Goal: Information Seeking & Learning: Learn about a topic

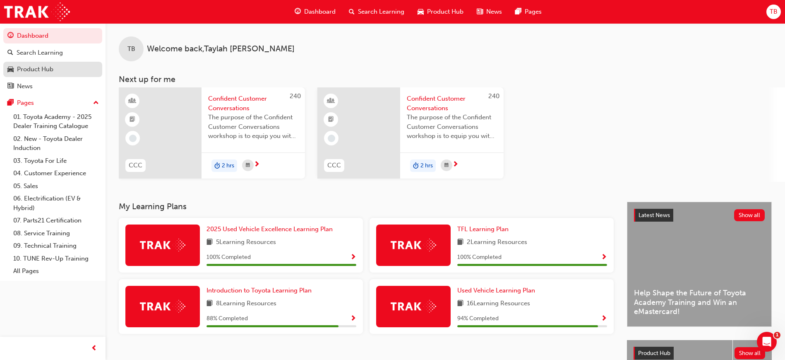
click at [57, 70] on div "Product Hub" at bounding box center [52, 69] width 91 height 10
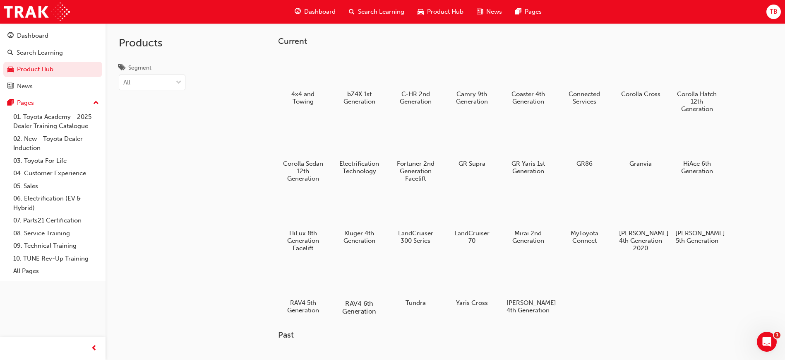
click at [370, 291] on div at bounding box center [359, 279] width 46 height 33
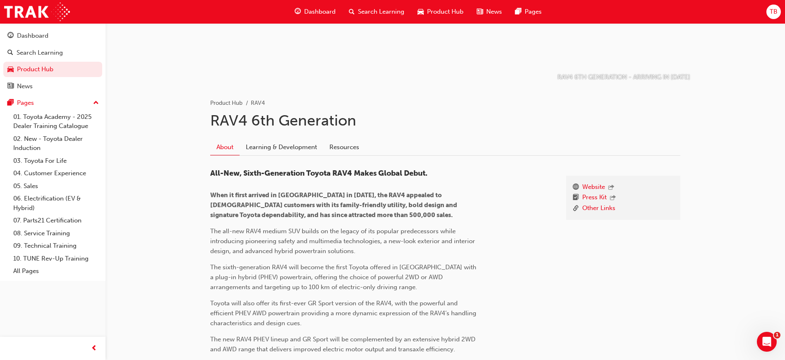
scroll to position [62, 0]
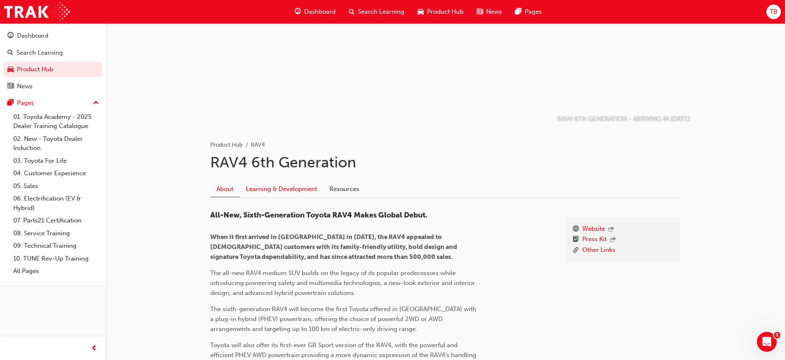
click at [293, 183] on link "Learning & Development" at bounding box center [282, 189] width 84 height 16
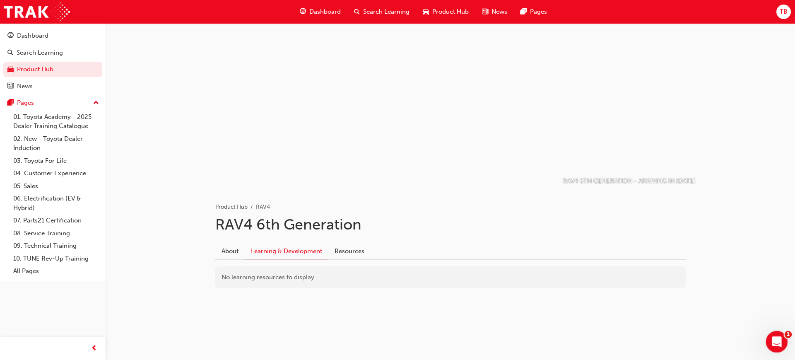
click at [776, 346] on icon "Open Intercom Messenger" at bounding box center [776, 341] width 14 height 14
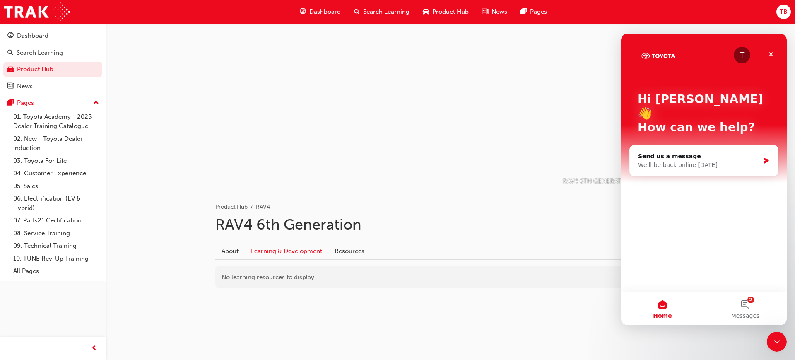
click at [547, 300] on div "Product Hub RAV4 RAV4 6th Generation About Learning & Development Resources No …" at bounding box center [450, 251] width 497 height 125
click at [770, 56] on icon "Close" at bounding box center [770, 54] width 7 height 7
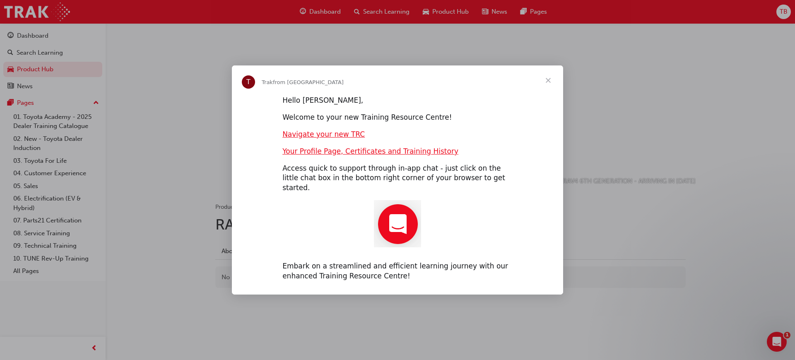
click at [547, 82] on span "Close" at bounding box center [548, 80] width 30 height 30
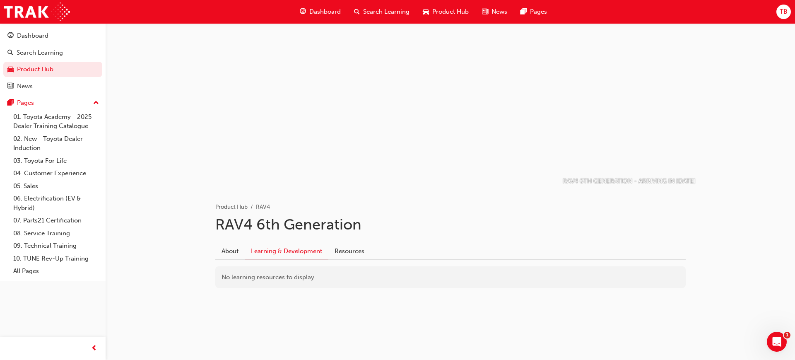
click at [380, 9] on span "Search Learning" at bounding box center [386, 12] width 46 height 10
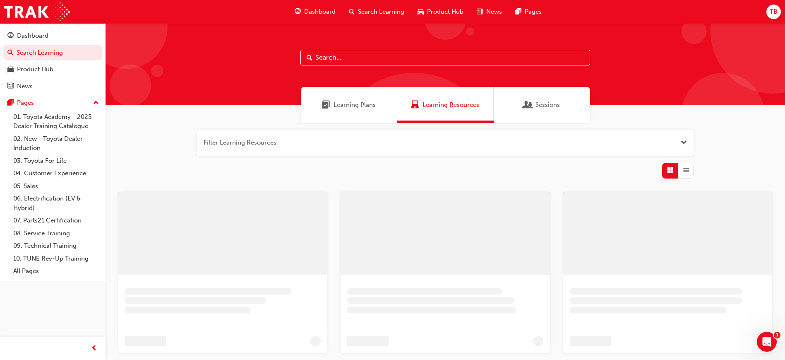
click at [369, 55] on input "text" at bounding box center [445, 58] width 290 height 16
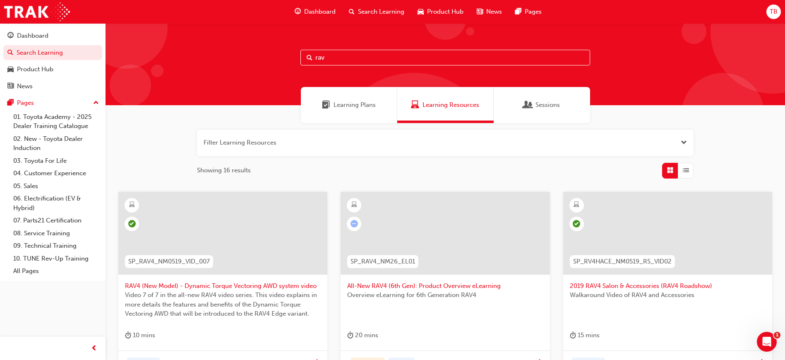
type input "rav"
click at [449, 279] on div at bounding box center [445, 239] width 196 height 83
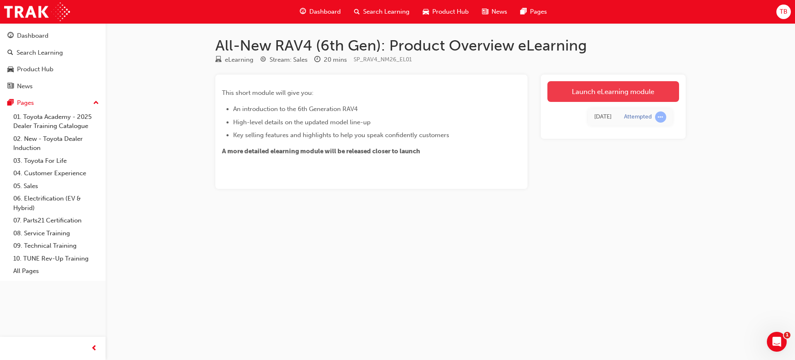
click at [615, 91] on link "Launch eLearning module" at bounding box center [613, 91] width 132 height 21
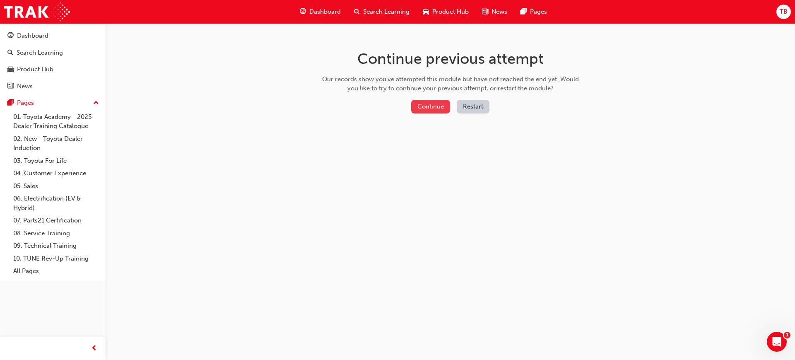
click at [434, 105] on button "Continue" at bounding box center [430, 107] width 39 height 14
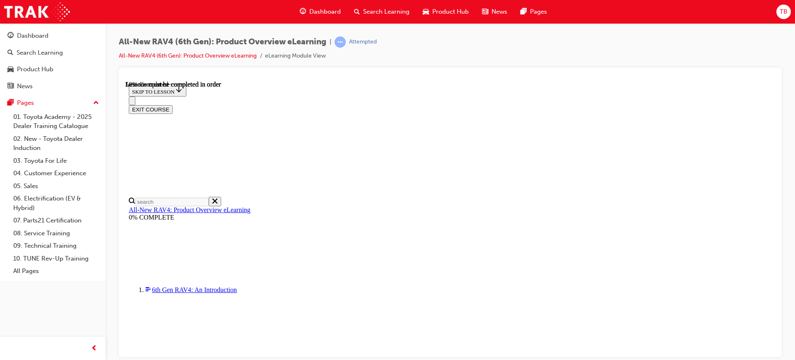
scroll to position [836, 0]
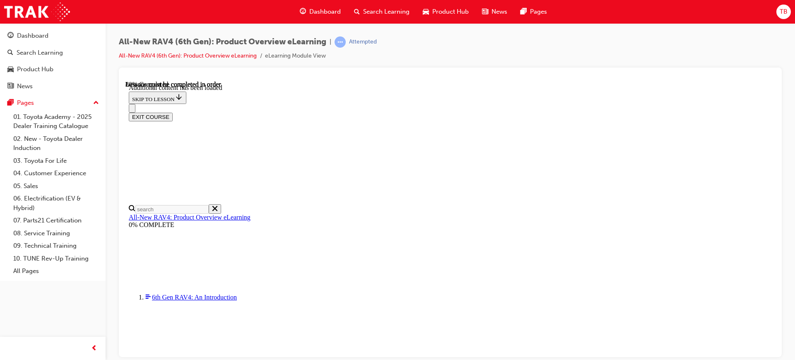
scroll to position [1239, 0]
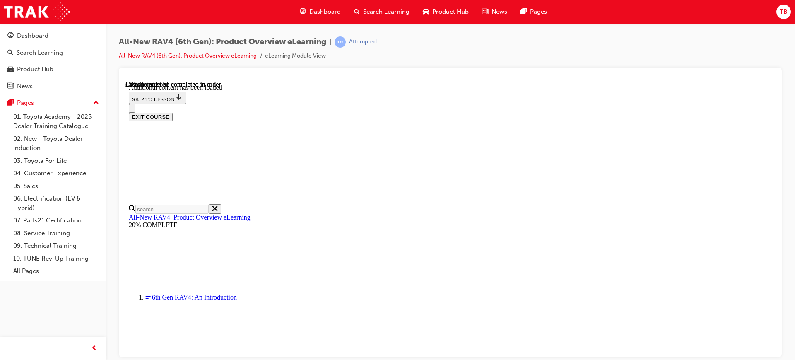
scroll to position [1382, 0]
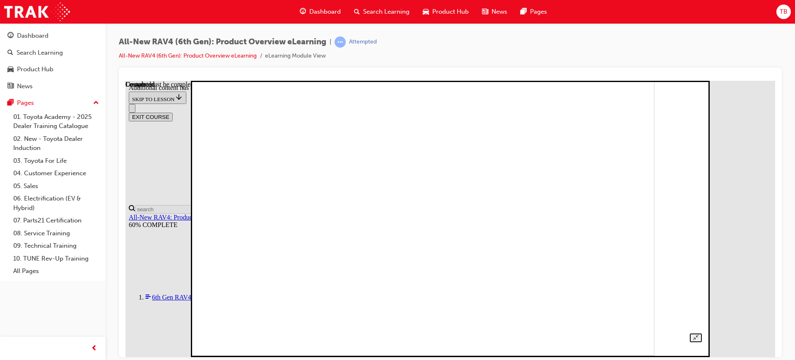
click at [394, 143] on img at bounding box center [408, 217] width 491 height 276
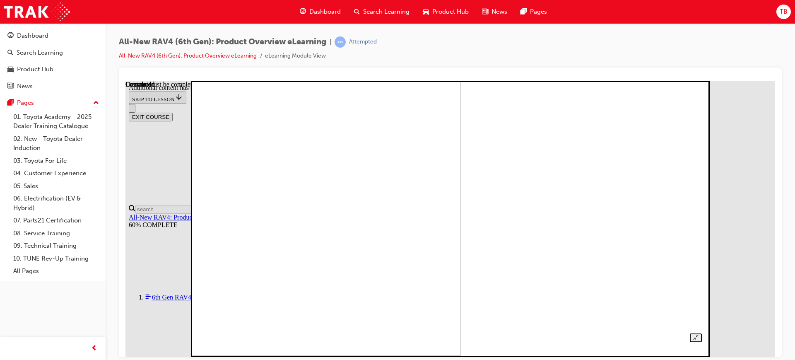
click at [461, 178] on img at bounding box center [215, 217] width 491 height 276
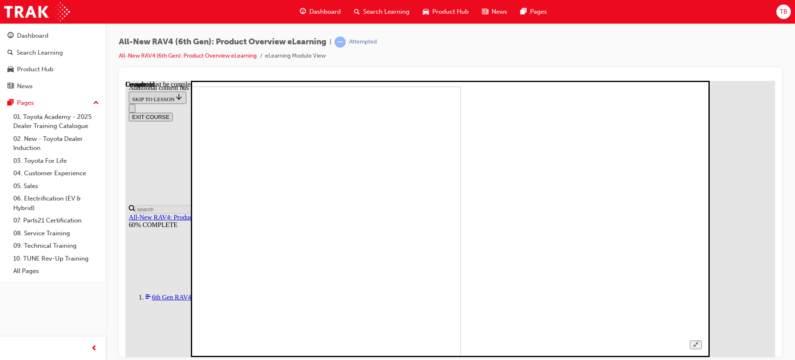
click at [461, 328] on img at bounding box center [215, 224] width 491 height 276
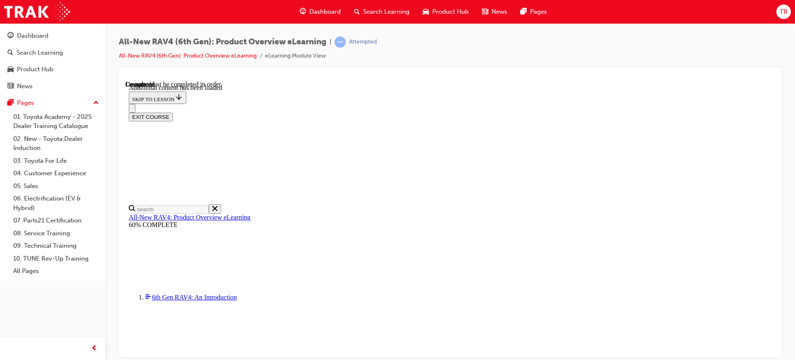
scroll to position [613, 0]
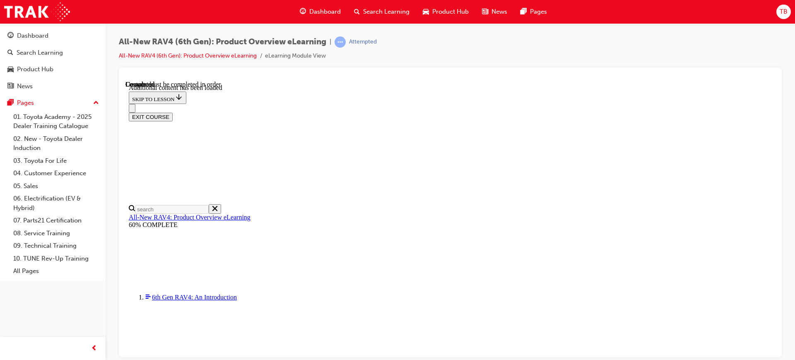
radio input "true"
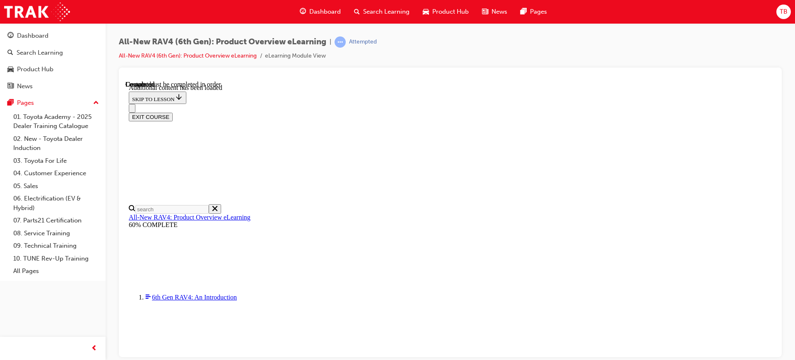
radio input "true"
drag, startPoint x: 493, startPoint y: 300, endPoint x: 493, endPoint y: 305, distance: 4.6
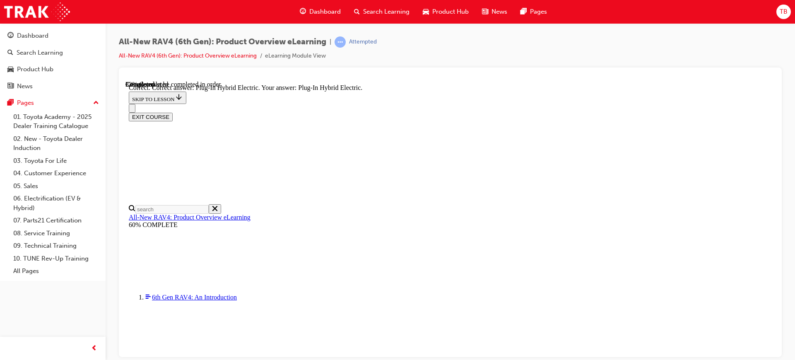
radio input "true"
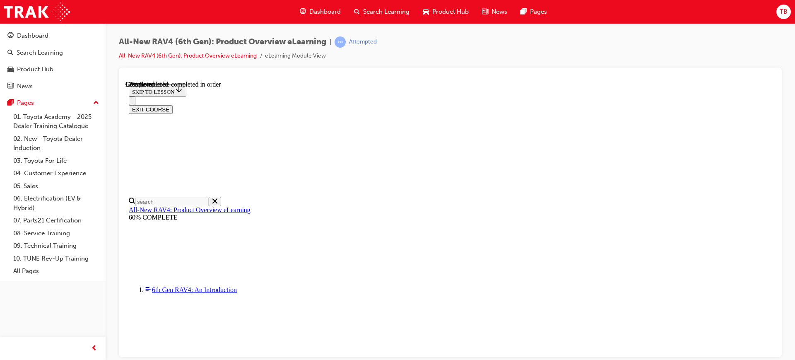
scroll to position [248, 0]
checkbox input "true"
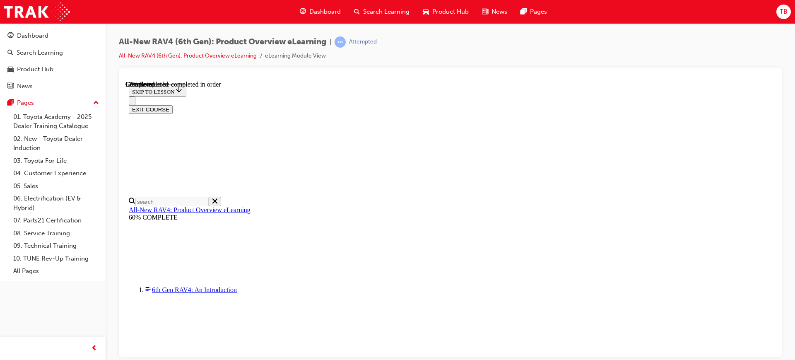
checkbox input "true"
drag, startPoint x: 389, startPoint y: 205, endPoint x: 389, endPoint y: 212, distance: 7.0
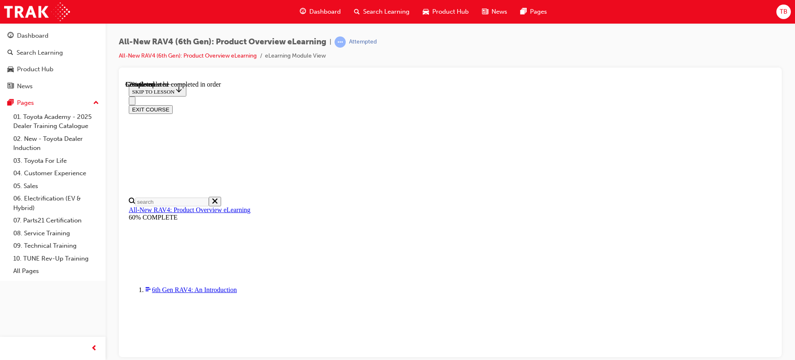
checkbox input "true"
drag, startPoint x: 387, startPoint y: 228, endPoint x: 385, endPoint y: 249, distance: 21.2
checkbox input "true"
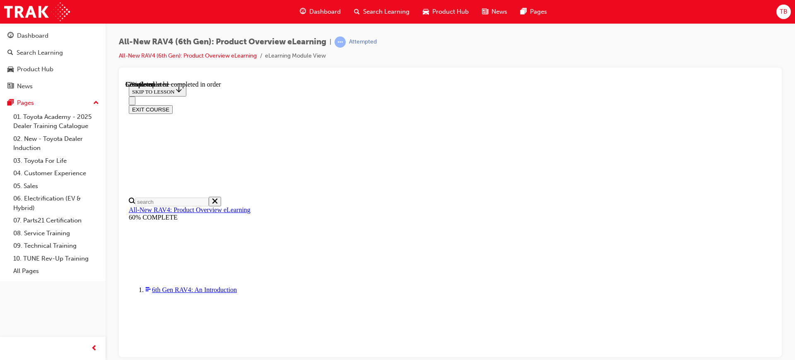
checkbox input "true"
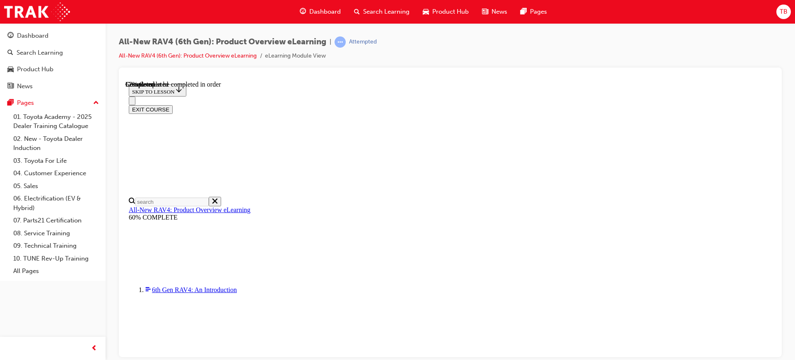
checkbox input "true"
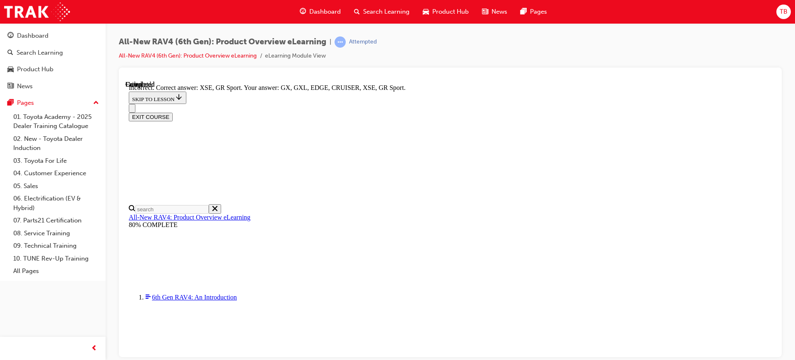
scroll to position [342, 0]
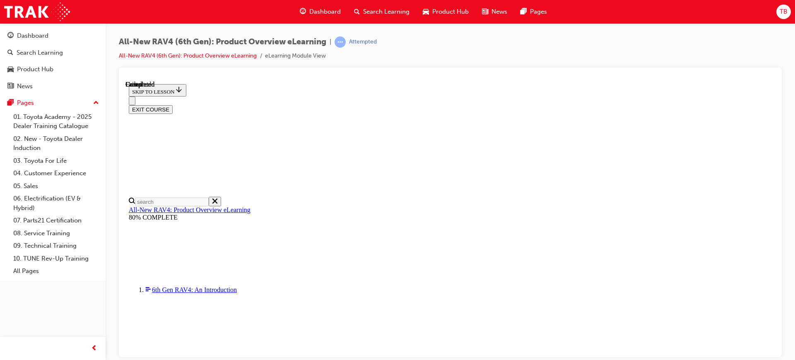
scroll to position [179, 0]
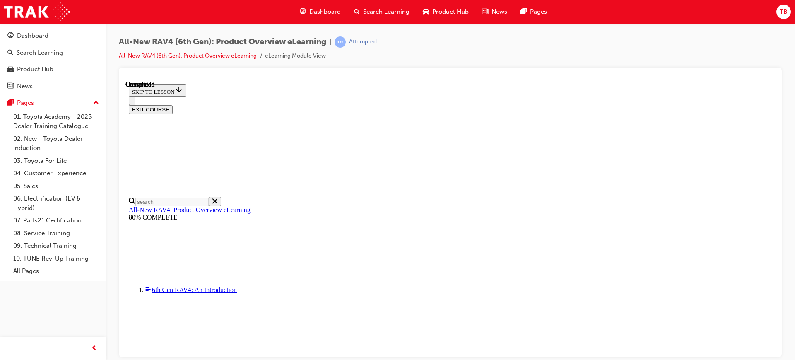
scroll to position [230, 0]
radio input "true"
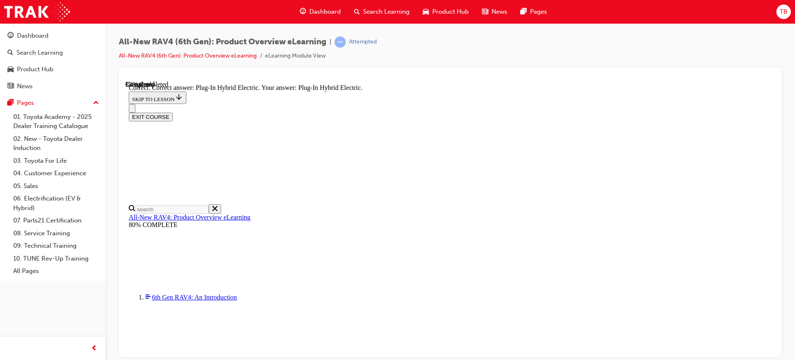
scroll to position [280, 0]
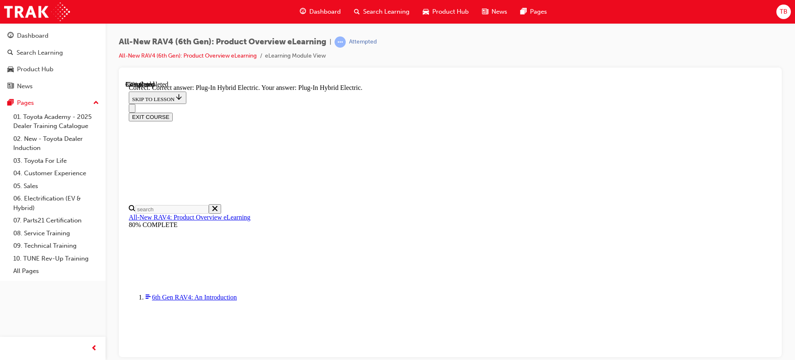
radio input "true"
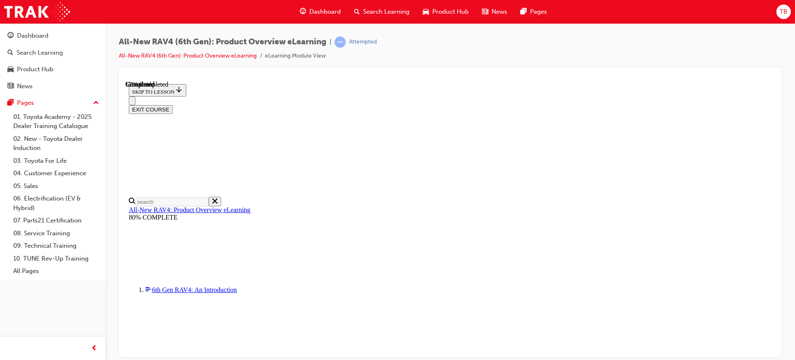
scroll to position [291, 0]
checkbox input "true"
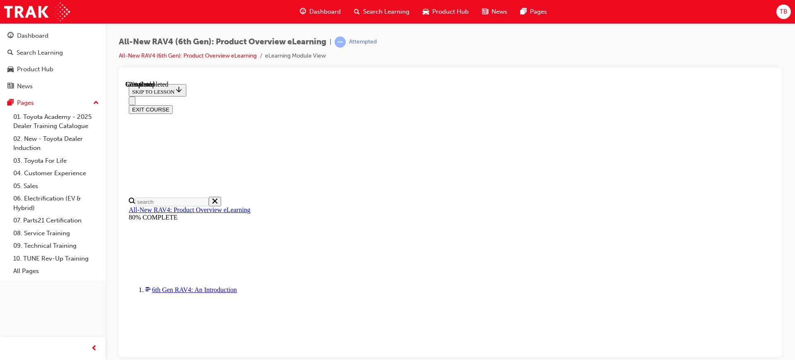
checkbox input "true"
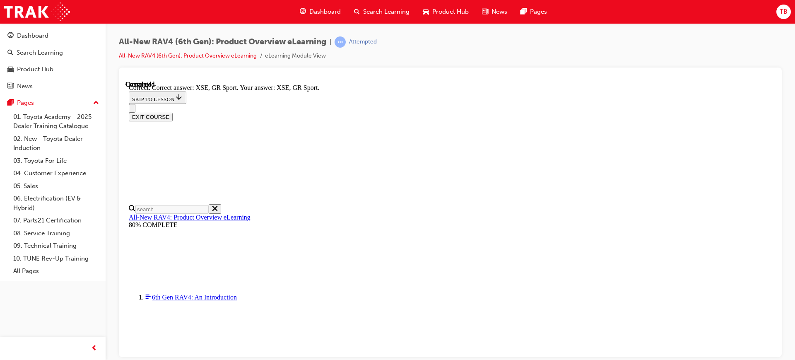
scroll to position [342, 0]
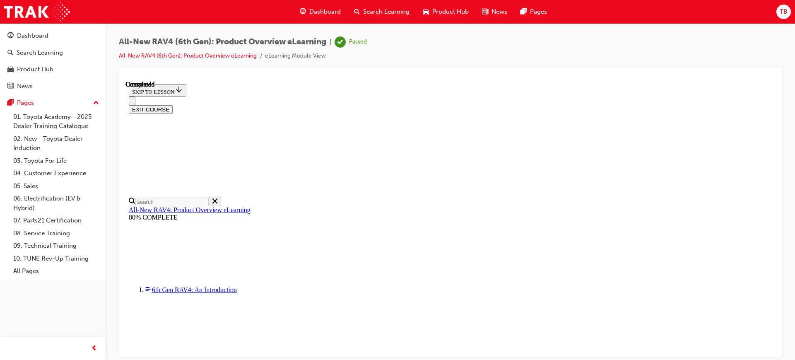
scroll to position [179, 0]
click at [173, 105] on button "EXIT COURSE" at bounding box center [151, 109] width 44 height 9
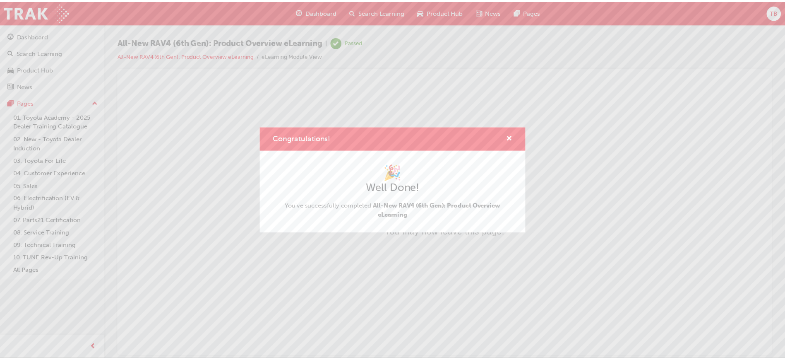
scroll to position [0, 0]
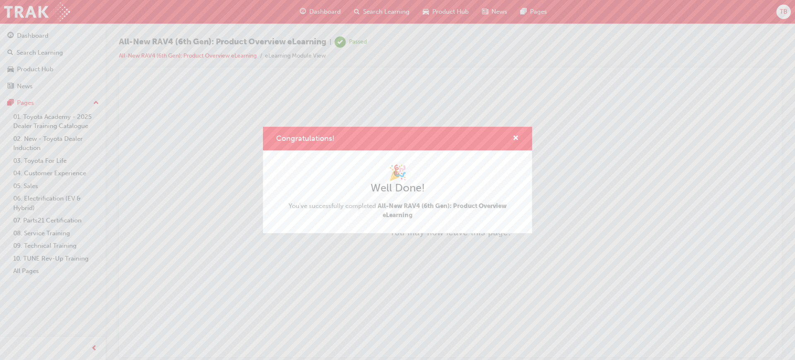
click at [511, 140] on div "Congratulations!" at bounding box center [512, 138] width 13 height 10
click at [513, 137] on span "cross-icon" at bounding box center [515, 138] width 6 height 7
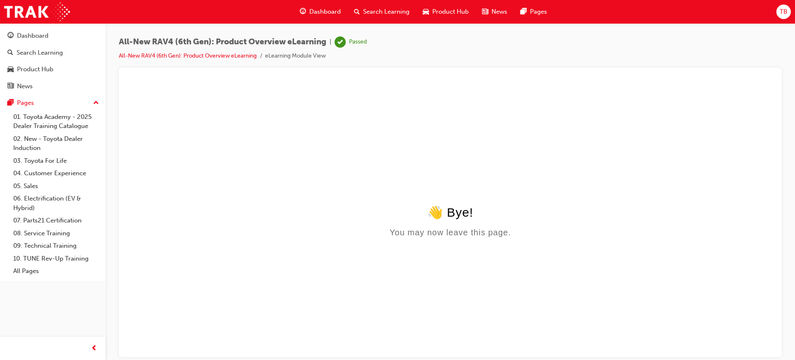
click at [398, 10] on span "Search Learning" at bounding box center [386, 12] width 46 height 10
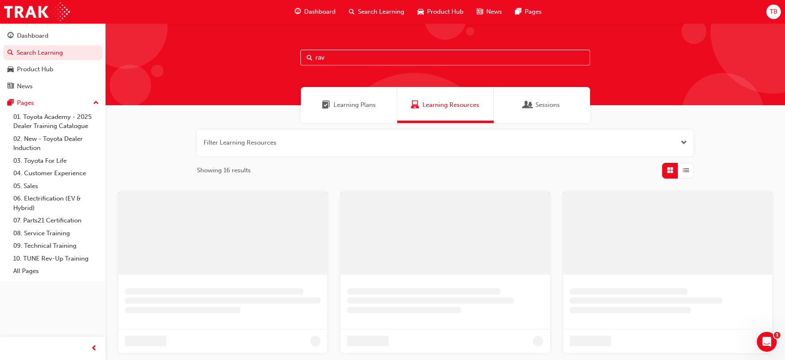
click at [363, 65] on input "rav" at bounding box center [445, 58] width 290 height 16
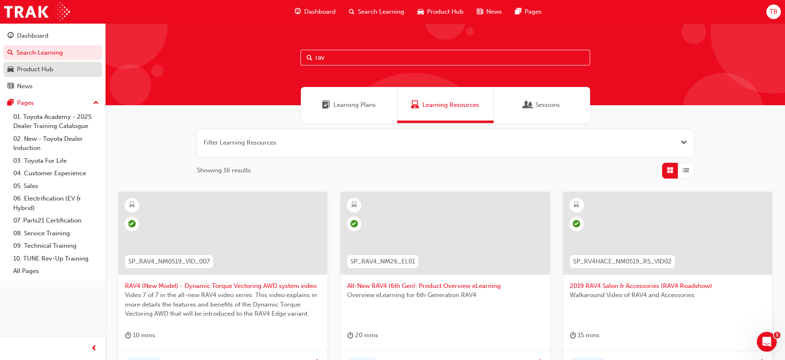
click at [39, 66] on div "Product Hub" at bounding box center [35, 70] width 36 height 10
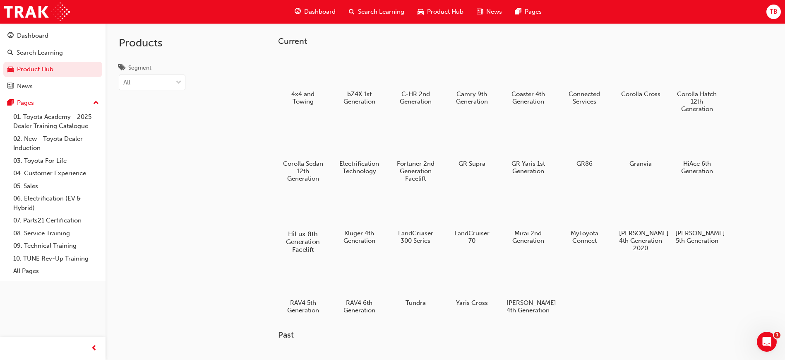
click at [293, 203] on div at bounding box center [303, 209] width 46 height 33
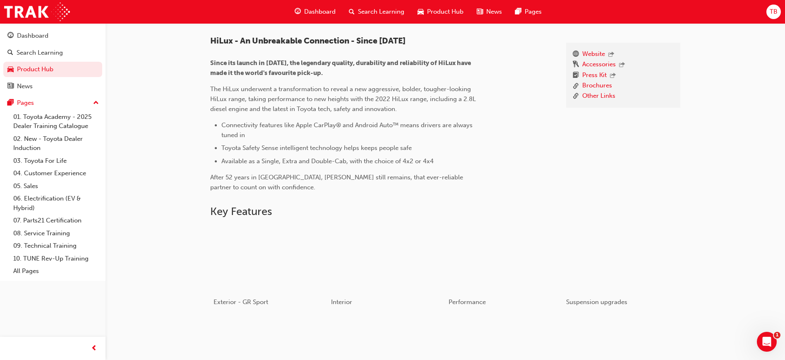
scroll to position [124, 0]
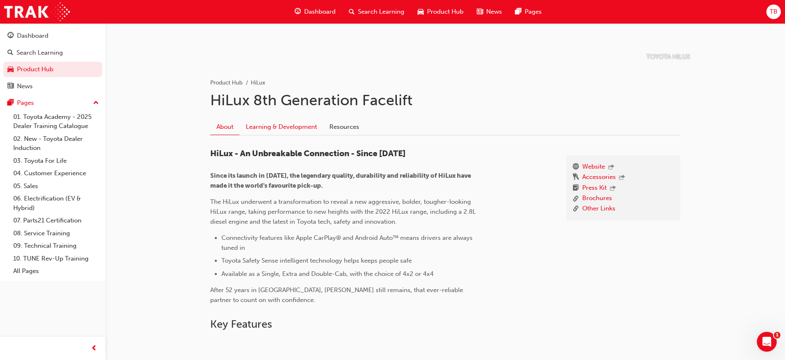
click at [299, 129] on link "Learning & Development" at bounding box center [282, 127] width 84 height 16
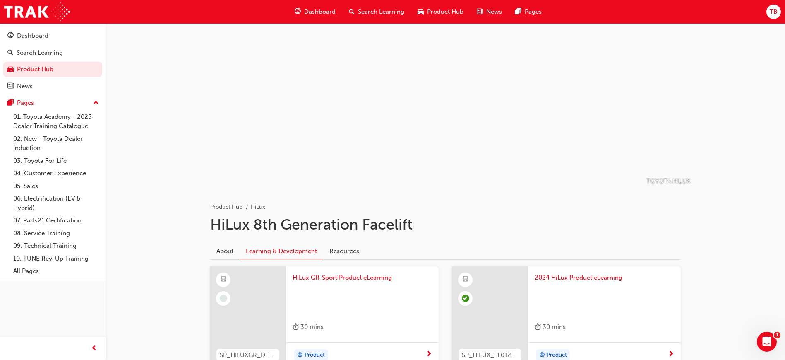
click at [341, 275] on span "HiLux GR-Sport Product eLearning" at bounding box center [362, 278] width 139 height 10
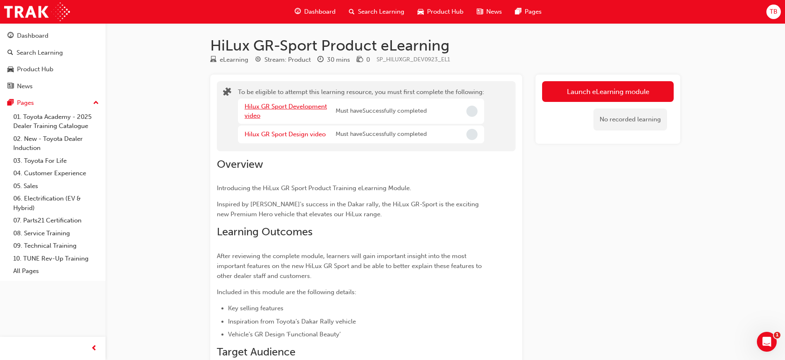
click at [276, 107] on link "Hilux GR Sport Development video" at bounding box center [286, 111] width 82 height 17
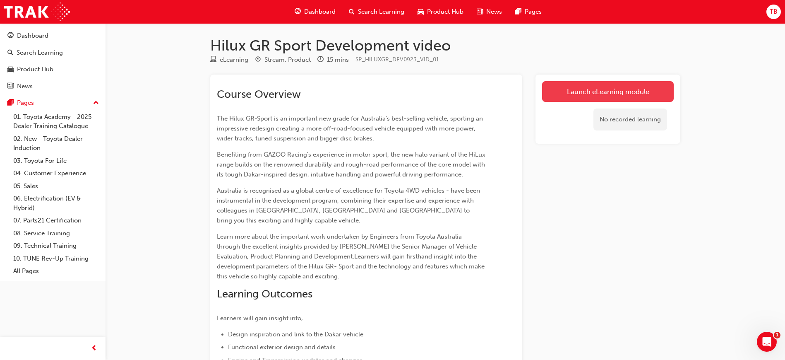
click at [608, 83] on link "Launch eLearning module" at bounding box center [608, 91] width 132 height 21
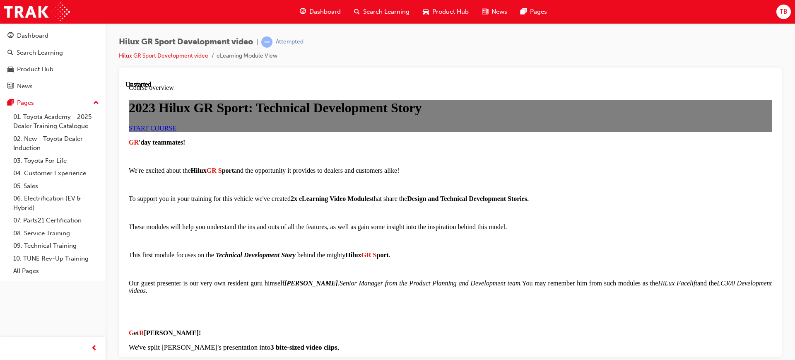
scroll to position [632, 0]
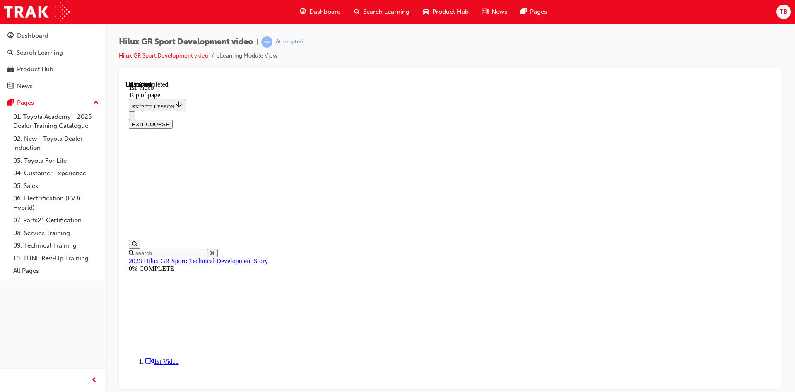
scroll to position [303, 0]
click at [51, 72] on div "Product Hub" at bounding box center [35, 70] width 36 height 10
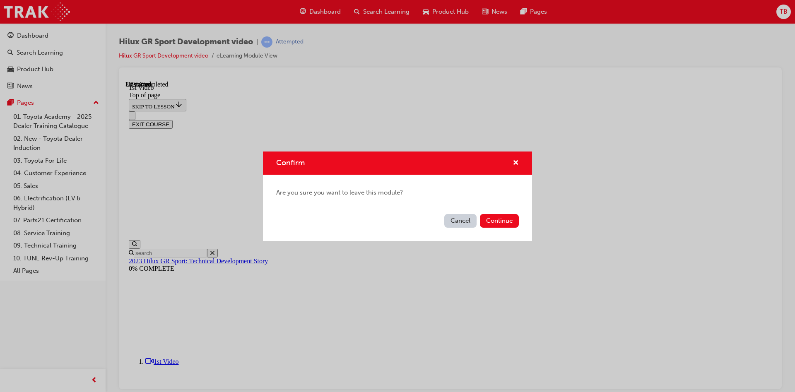
click at [460, 219] on button "Cancel" at bounding box center [460, 221] width 32 height 14
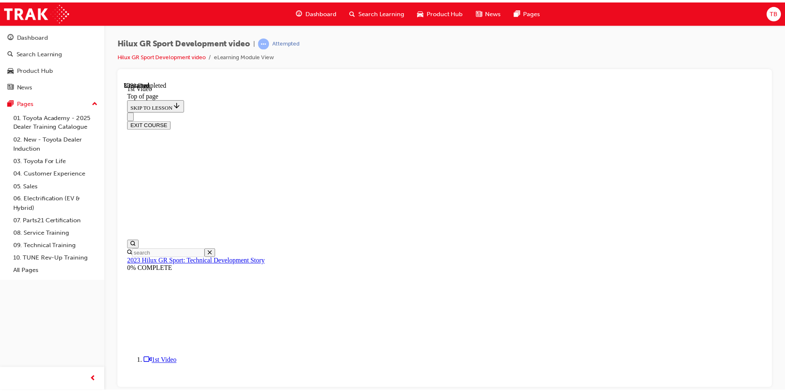
scroll to position [179, 0]
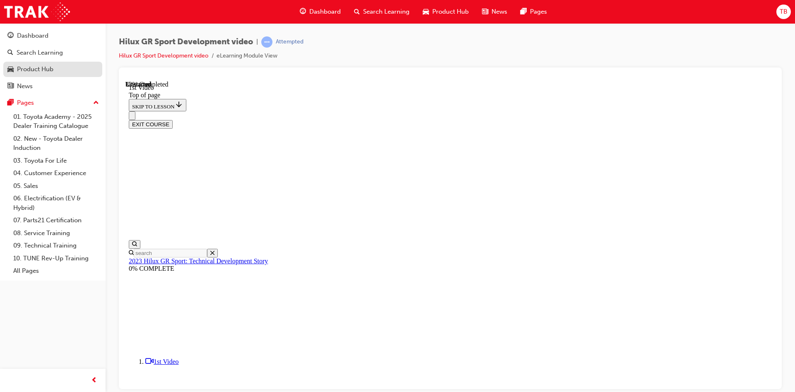
click at [48, 70] on div "Product Hub" at bounding box center [35, 70] width 36 height 10
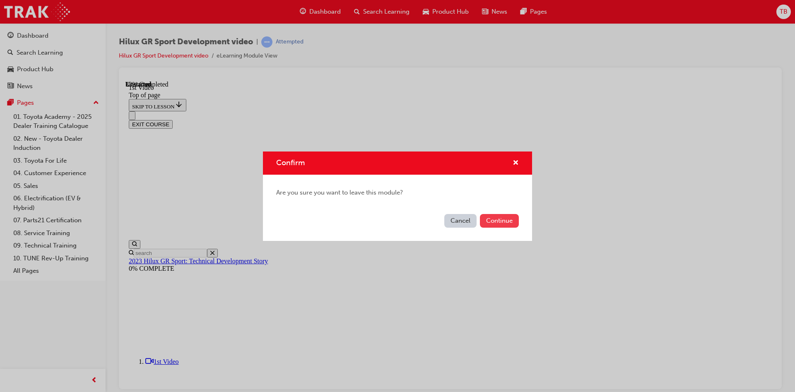
drag, startPoint x: 522, startPoint y: 221, endPoint x: 497, endPoint y: 221, distance: 24.4
click at [520, 221] on div "Cancel Continue" at bounding box center [397, 226] width 269 height 30
click at [497, 221] on button "Continue" at bounding box center [499, 221] width 39 height 14
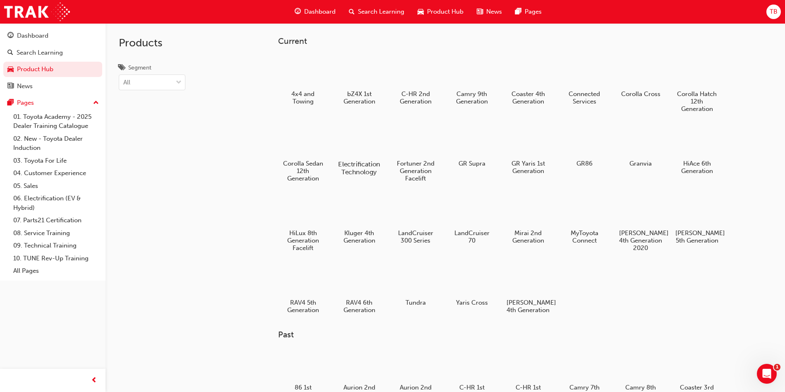
click at [357, 157] on div "Electrification Technology" at bounding box center [359, 149] width 53 height 59
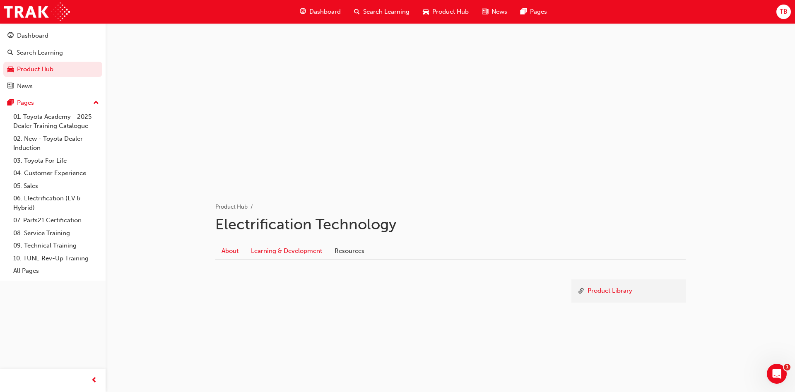
click at [298, 245] on link "Learning & Development" at bounding box center [287, 251] width 84 height 16
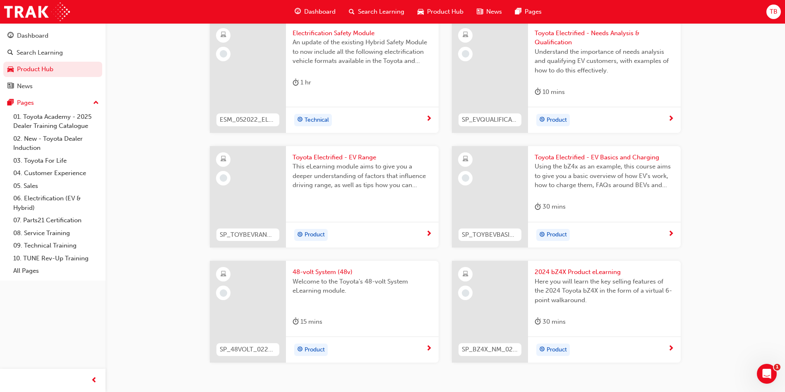
scroll to position [505, 0]
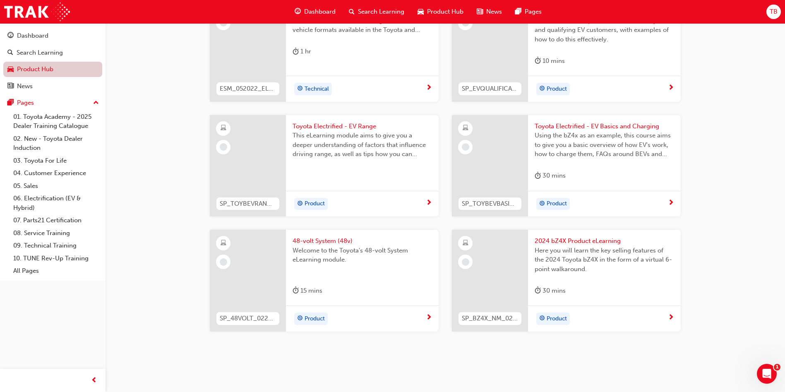
click at [29, 66] on link "Product Hub" at bounding box center [52, 69] width 99 height 15
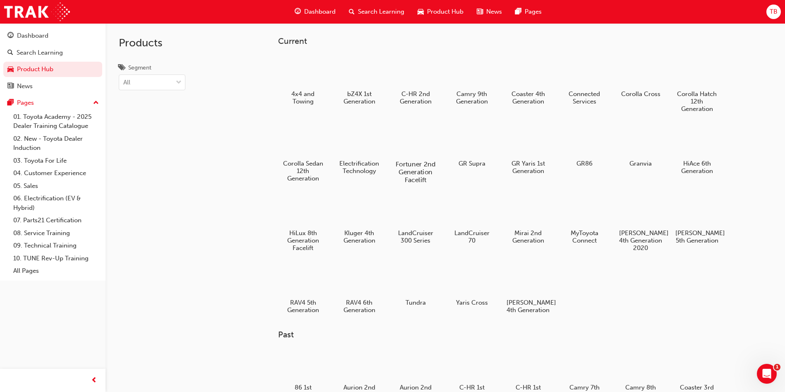
click at [436, 147] on div at bounding box center [416, 140] width 46 height 33
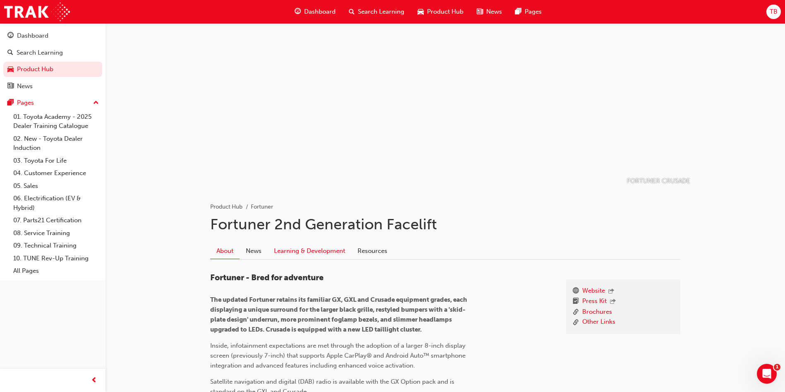
click at [296, 250] on link "Learning & Development" at bounding box center [310, 251] width 84 height 16
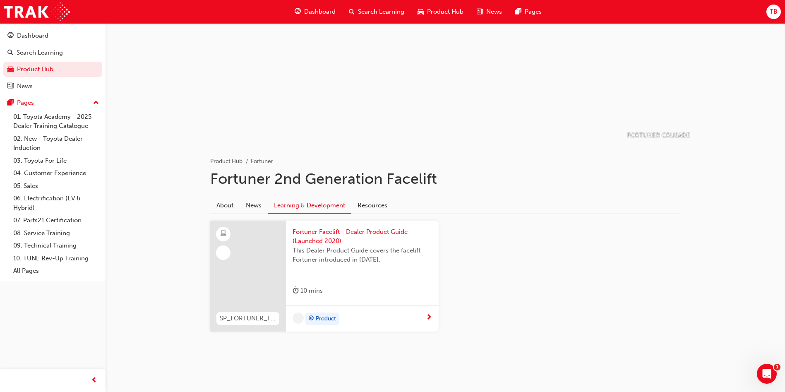
scroll to position [46, 0]
click at [356, 233] on span "Fortuner Facelift - Dealer Product Guide (Launched 2020)" at bounding box center [362, 236] width 139 height 19
